Goal: Task Accomplishment & Management: Complete application form

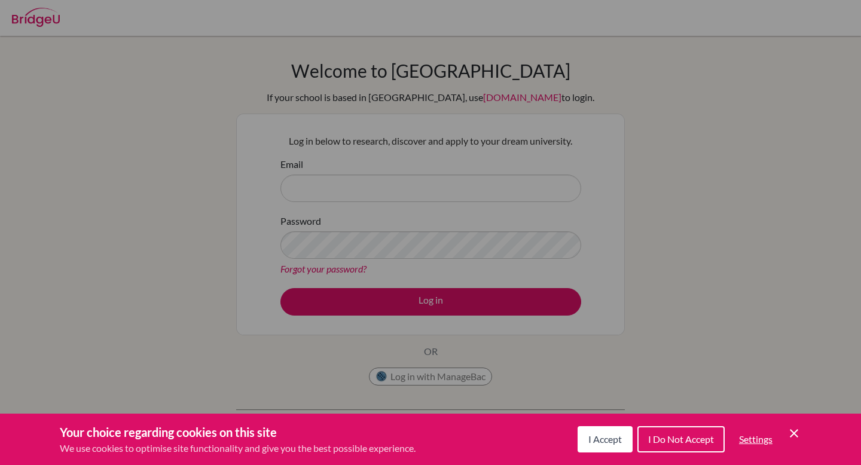
click at [503, 188] on div "Cookie Preferences" at bounding box center [430, 232] width 861 height 465
click at [795, 429] on icon "Cookie Control Close Icon" at bounding box center [794, 433] width 14 height 14
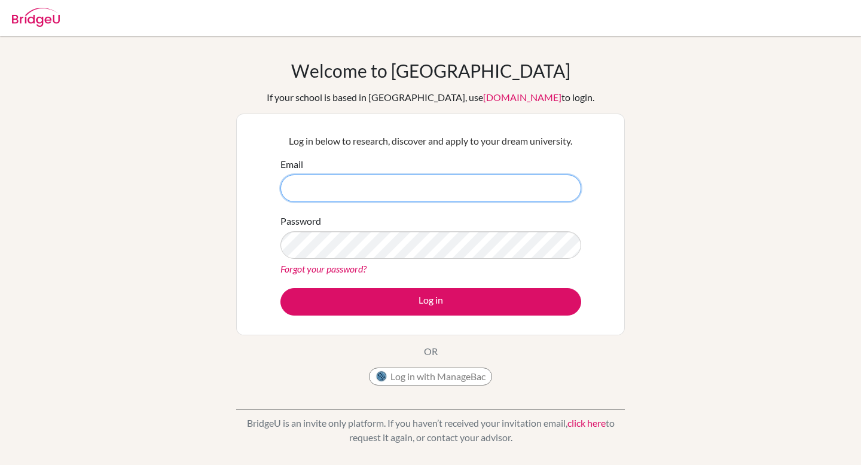
click at [530, 191] on input "Email" at bounding box center [430, 189] width 301 height 28
type input "[EMAIL_ADDRESS][DOMAIN_NAME]"
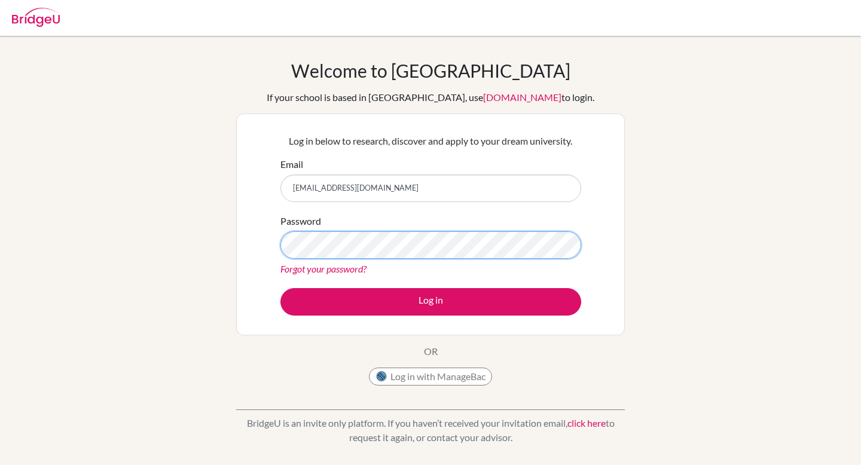
click at [280, 288] on button "Log in" at bounding box center [430, 302] width 301 height 28
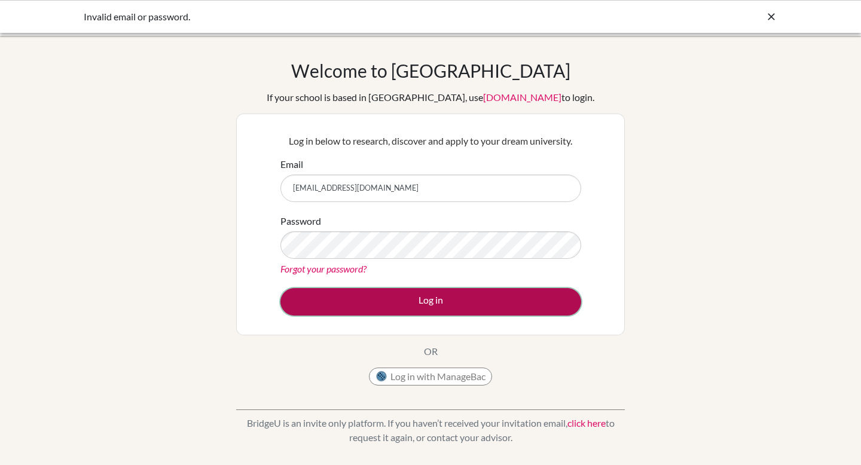
click at [479, 308] on button "Log in" at bounding box center [430, 302] width 301 height 28
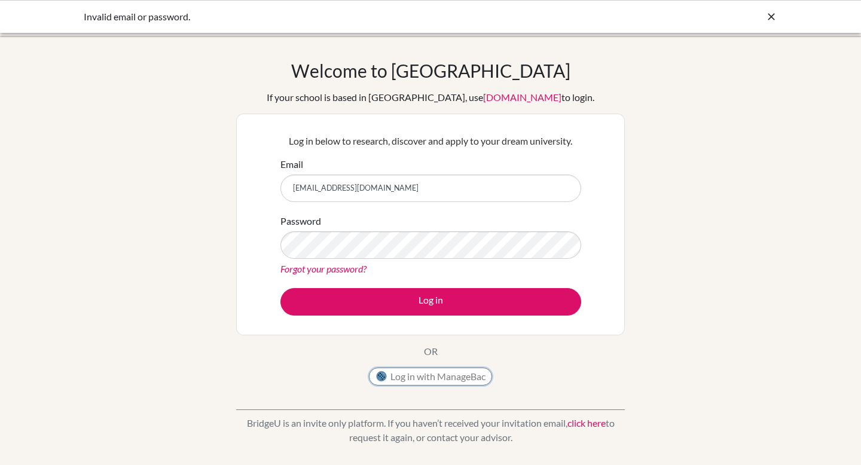
click at [447, 368] on button "Log in with ManageBac" at bounding box center [430, 377] width 123 height 18
